Goal: Task Accomplishment & Management: Manage account settings

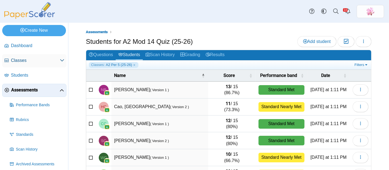
scroll to position [101, 0]
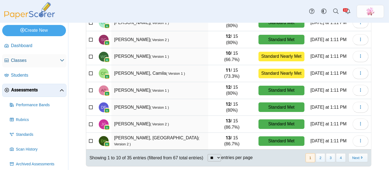
click at [32, 61] on span "Classes" at bounding box center [35, 60] width 49 height 6
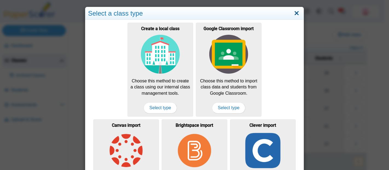
click at [294, 13] on link "Close" at bounding box center [296, 13] width 8 height 9
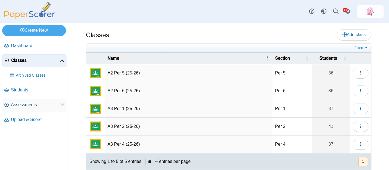
click at [35, 107] on span "Assessments" at bounding box center [35, 105] width 49 height 6
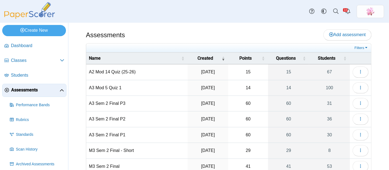
click at [120, 76] on td "A2 Mod 14 Quiz (25-26)" at bounding box center [136, 72] width 101 height 16
click at [358, 69] on icon "button" at bounding box center [360, 71] width 4 height 4
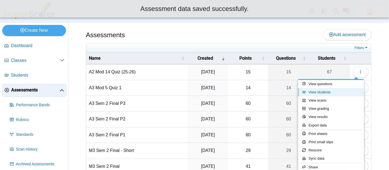
click at [327, 92] on link "View students" at bounding box center [331, 92] width 66 height 8
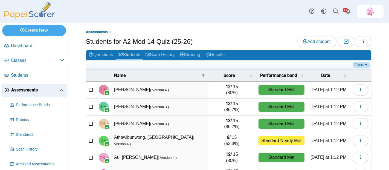
click at [353, 64] on link "Filters" at bounding box center [361, 64] width 17 height 5
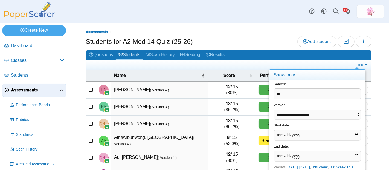
type input "*"
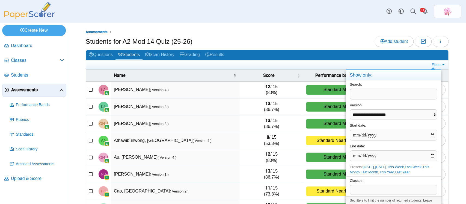
click at [379, 169] on div "Classes: ​" at bounding box center [394, 186] width 96 height 20
click at [379, 169] on span at bounding box center [393, 189] width 87 height 9
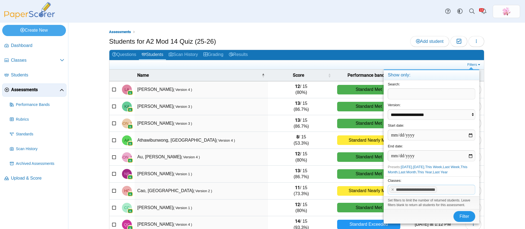
click at [388, 169] on span "Filter" at bounding box center [464, 216] width 10 height 5
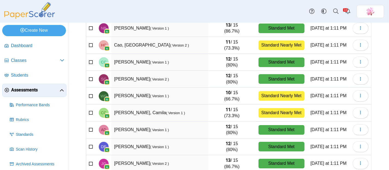
scroll to position [101, 0]
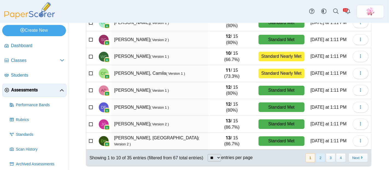
click at [315, 155] on button "2" at bounding box center [320, 157] width 10 height 9
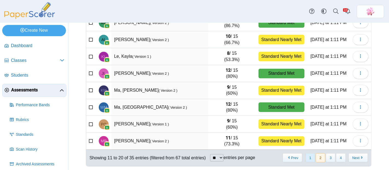
click at [307, 156] on button "1" at bounding box center [310, 157] width 10 height 9
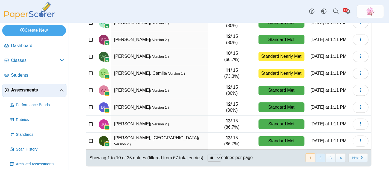
click at [317, 157] on button "2" at bounding box center [320, 157] width 10 height 9
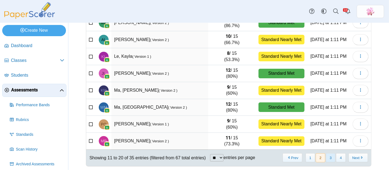
click at [328, 154] on button "3" at bounding box center [330, 157] width 10 height 9
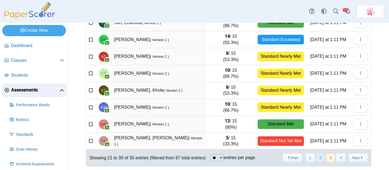
click at [315, 157] on button "2" at bounding box center [320, 157] width 10 height 9
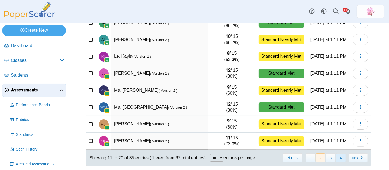
click at [339, 156] on button "4" at bounding box center [341, 157] width 10 height 9
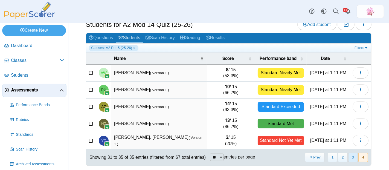
click at [348, 158] on button "3" at bounding box center [353, 156] width 10 height 9
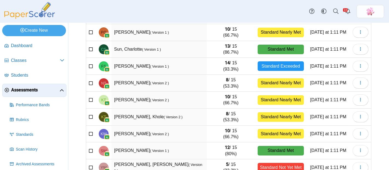
scroll to position [101, 0]
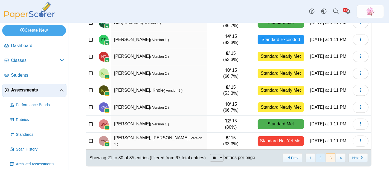
click at [317, 157] on button "2" at bounding box center [320, 157] width 10 height 9
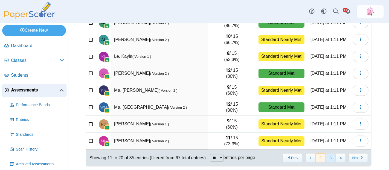
click at [325, 155] on button "3" at bounding box center [330, 157] width 10 height 9
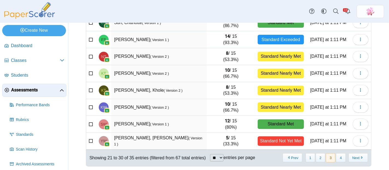
scroll to position [0, 0]
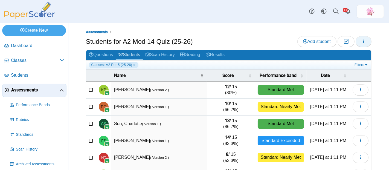
click at [361, 37] on button "button" at bounding box center [363, 41] width 16 height 11
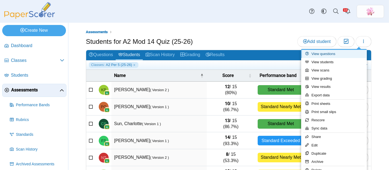
click at [328, 51] on link "View questions" at bounding box center [334, 54] width 66 height 8
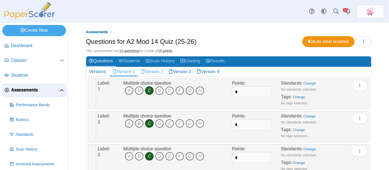
click at [160, 72] on link "Version 2" at bounding box center [152, 71] width 28 height 9
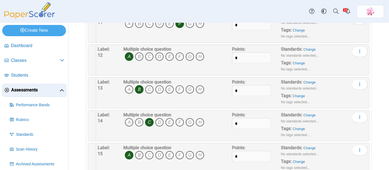
scroll to position [408, 0]
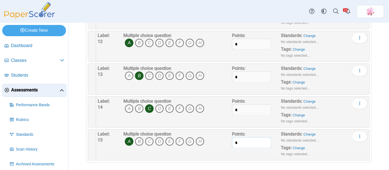
drag, startPoint x: 249, startPoint y: 134, endPoint x: 164, endPoint y: 125, distance: 85.2
click at [248, 137] on input "*" at bounding box center [251, 142] width 39 height 11
